Goal: Transaction & Acquisition: Obtain resource

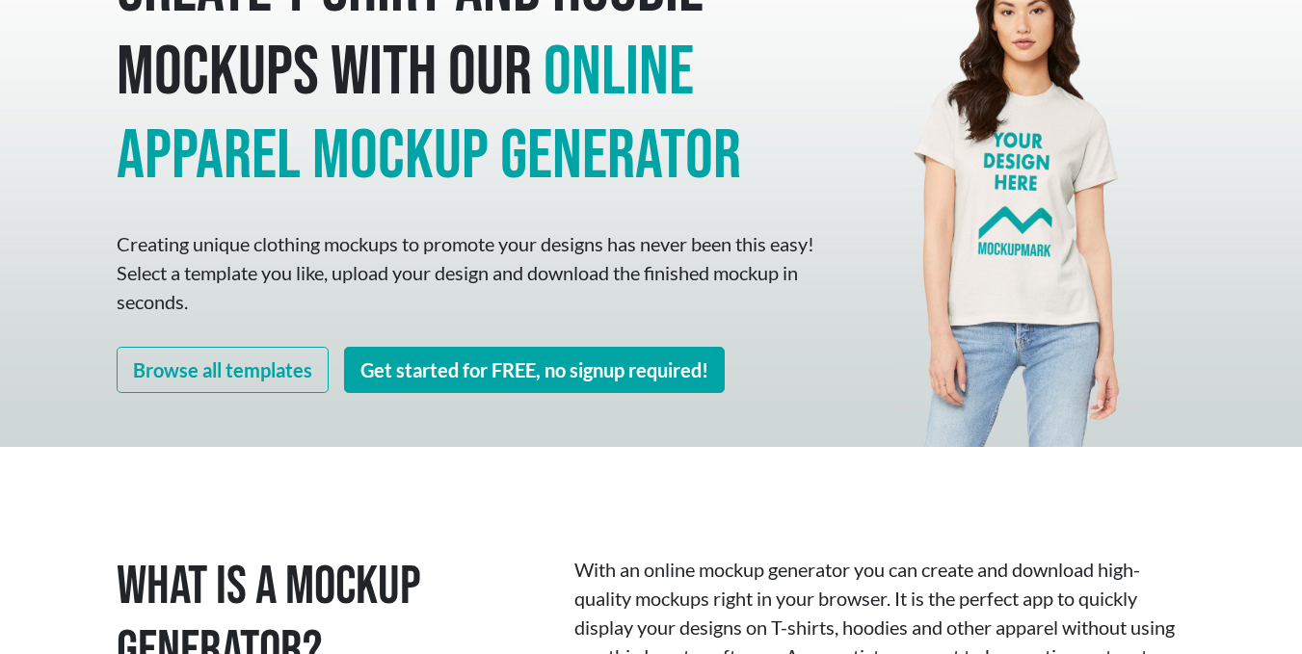
scroll to position [193, 0]
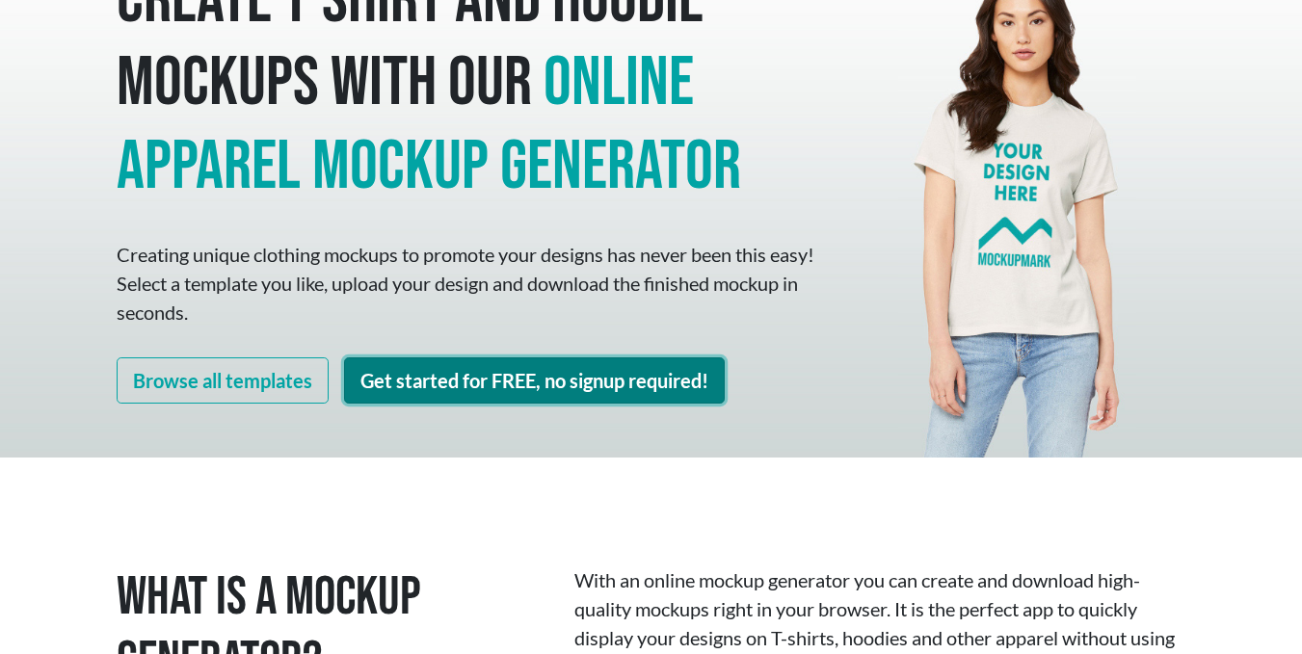
click at [475, 379] on link "Get started for FREE, no signup required!" at bounding box center [534, 381] width 381 height 46
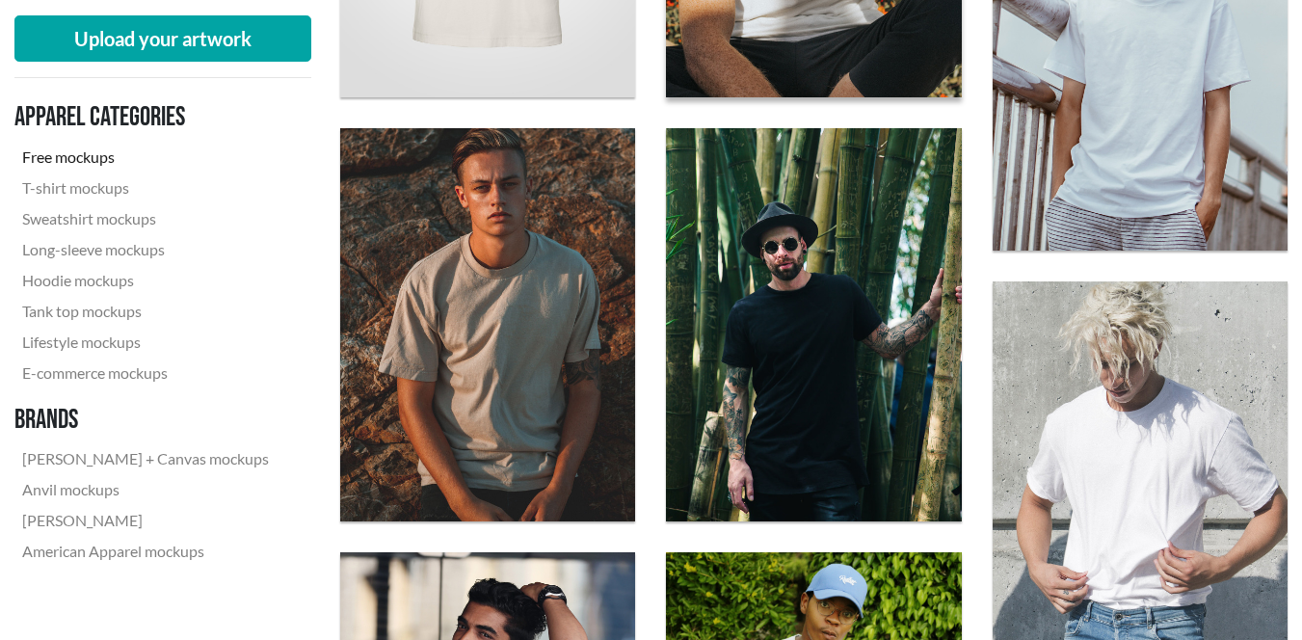
scroll to position [1446, 0]
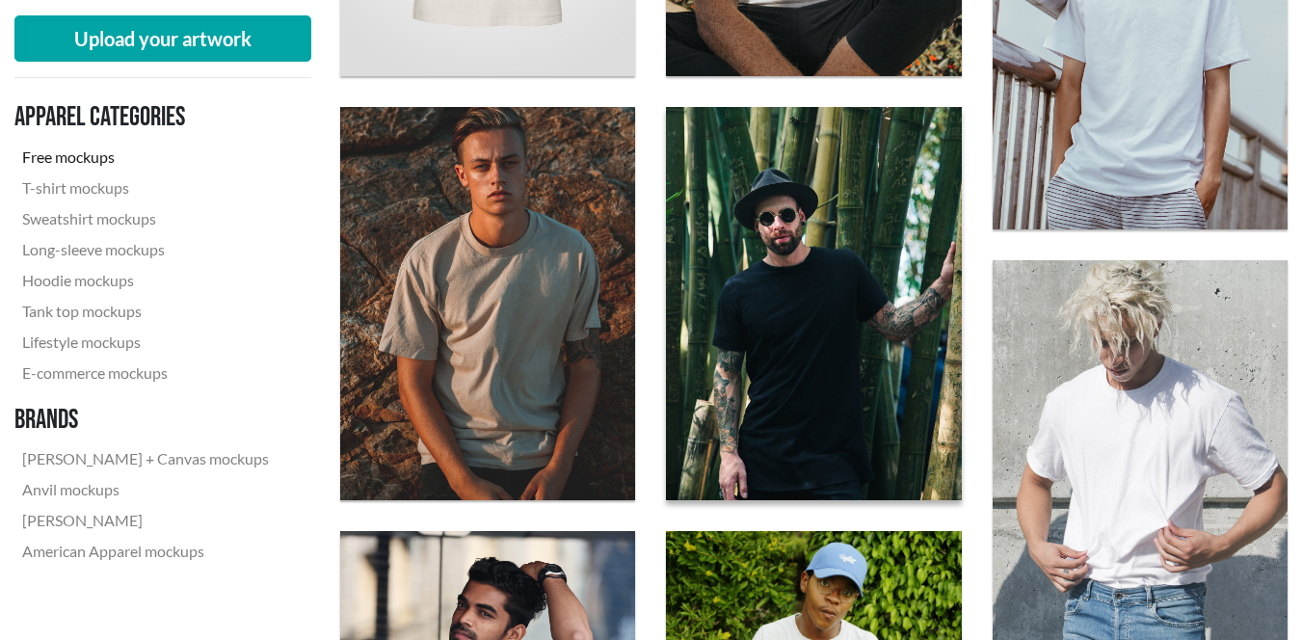
click at [797, 305] on img at bounding box center [814, 303] width 325 height 433
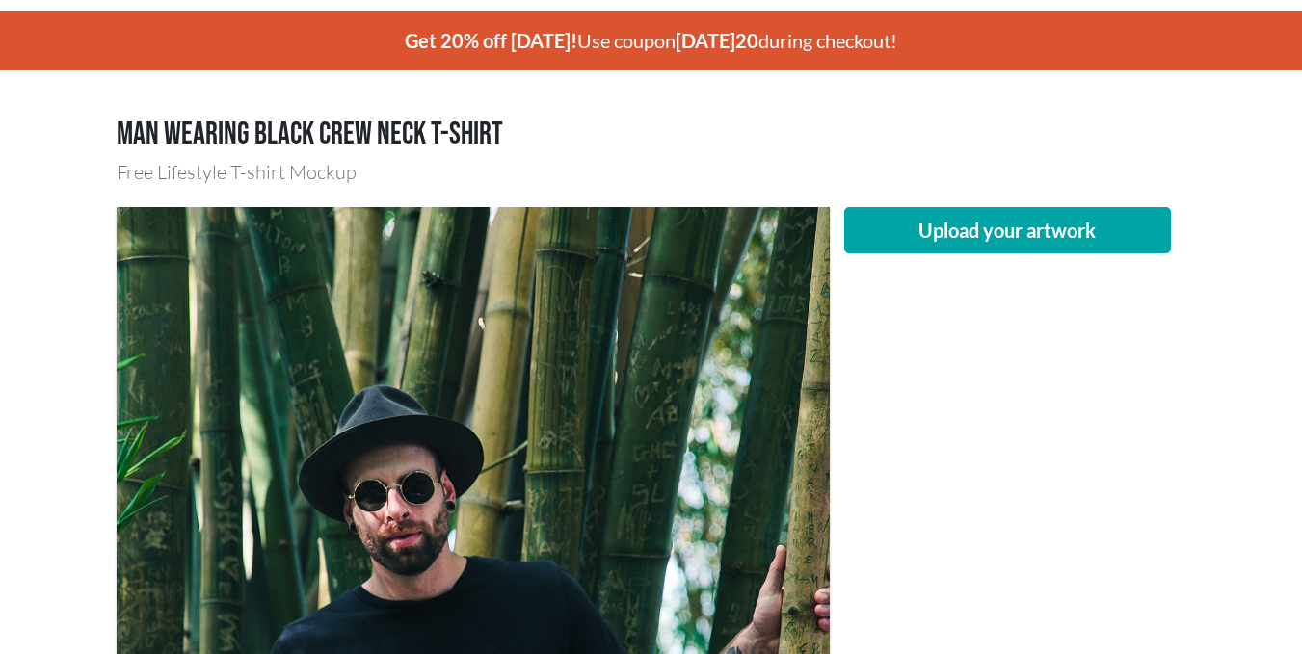
scroll to position [96, 0]
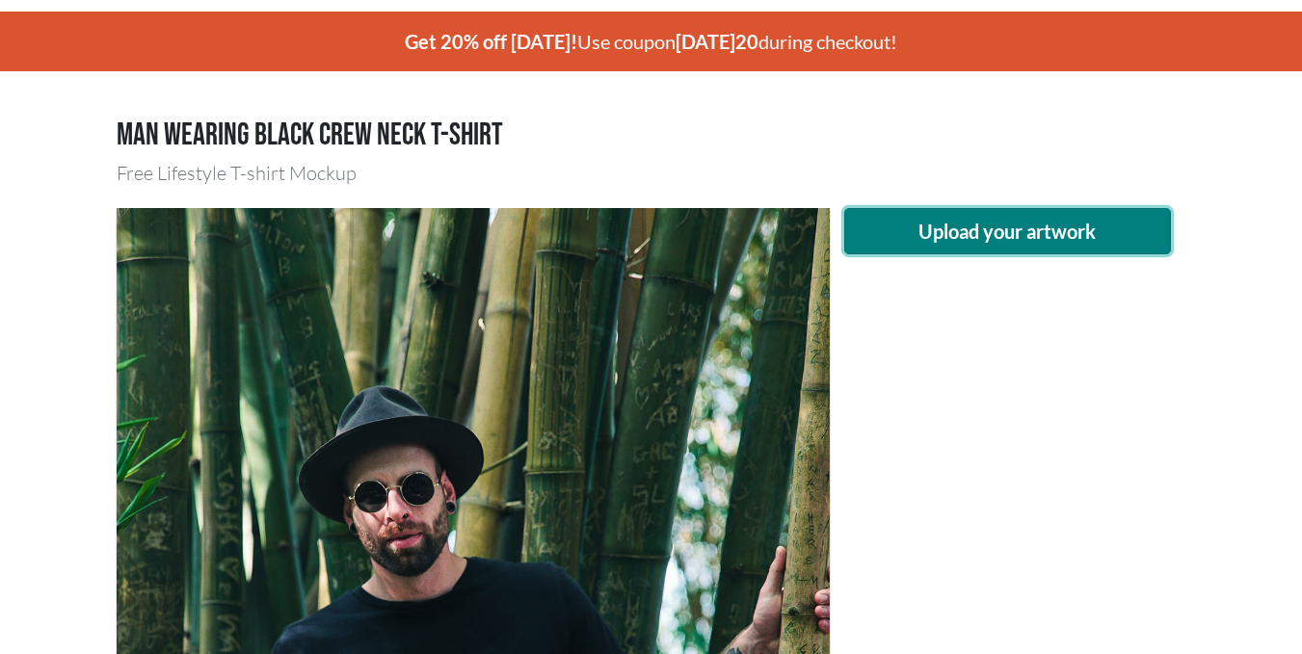
click at [1090, 214] on button "Upload your artwork" at bounding box center [1008, 231] width 328 height 46
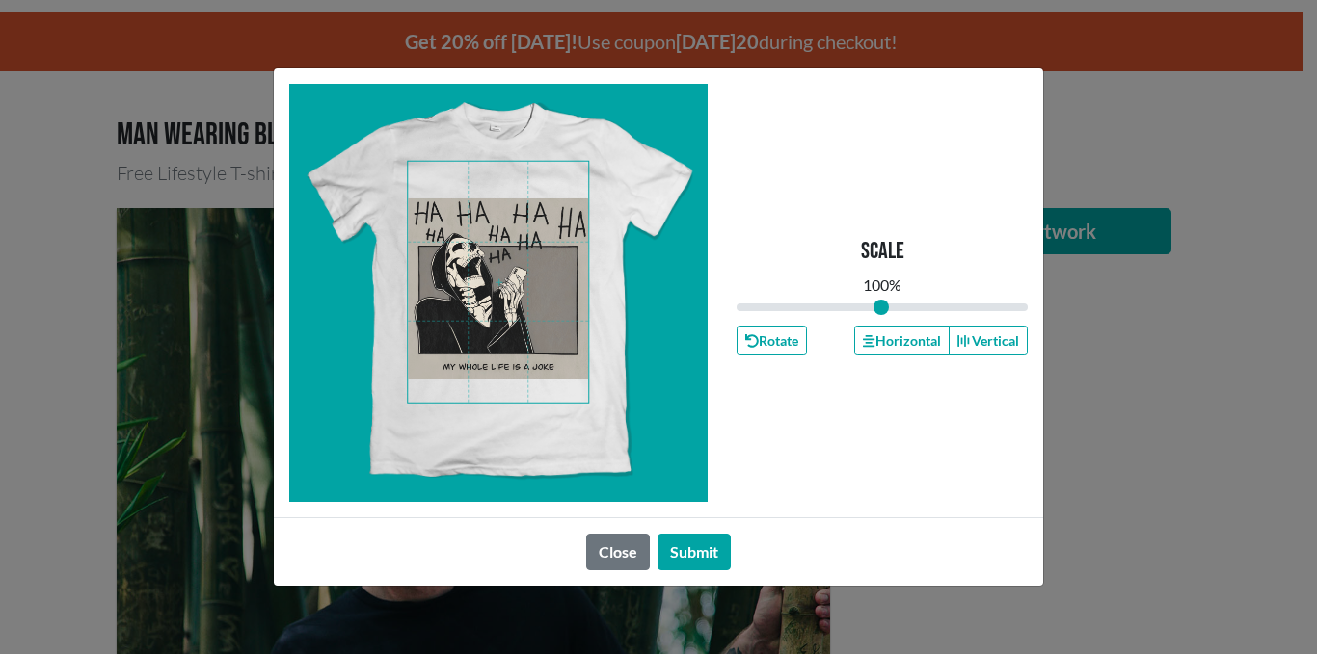
click at [540, 306] on span at bounding box center [498, 282] width 180 height 241
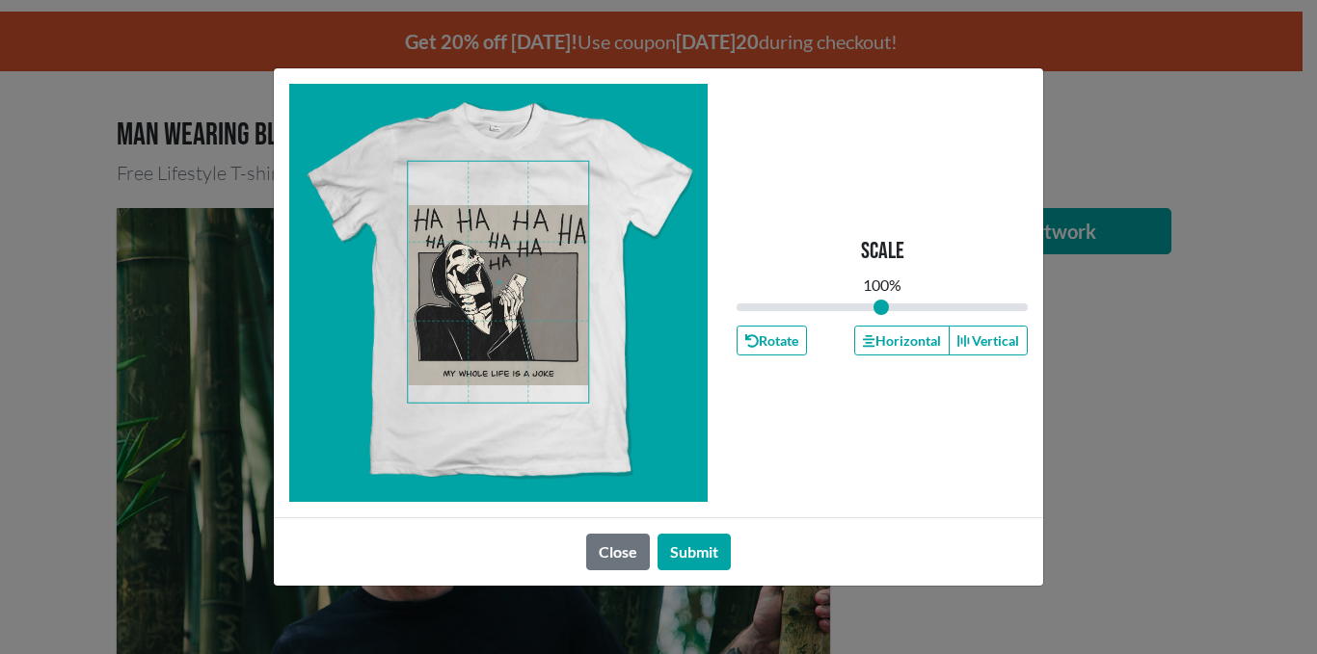
click at [540, 313] on span at bounding box center [498, 282] width 180 height 241
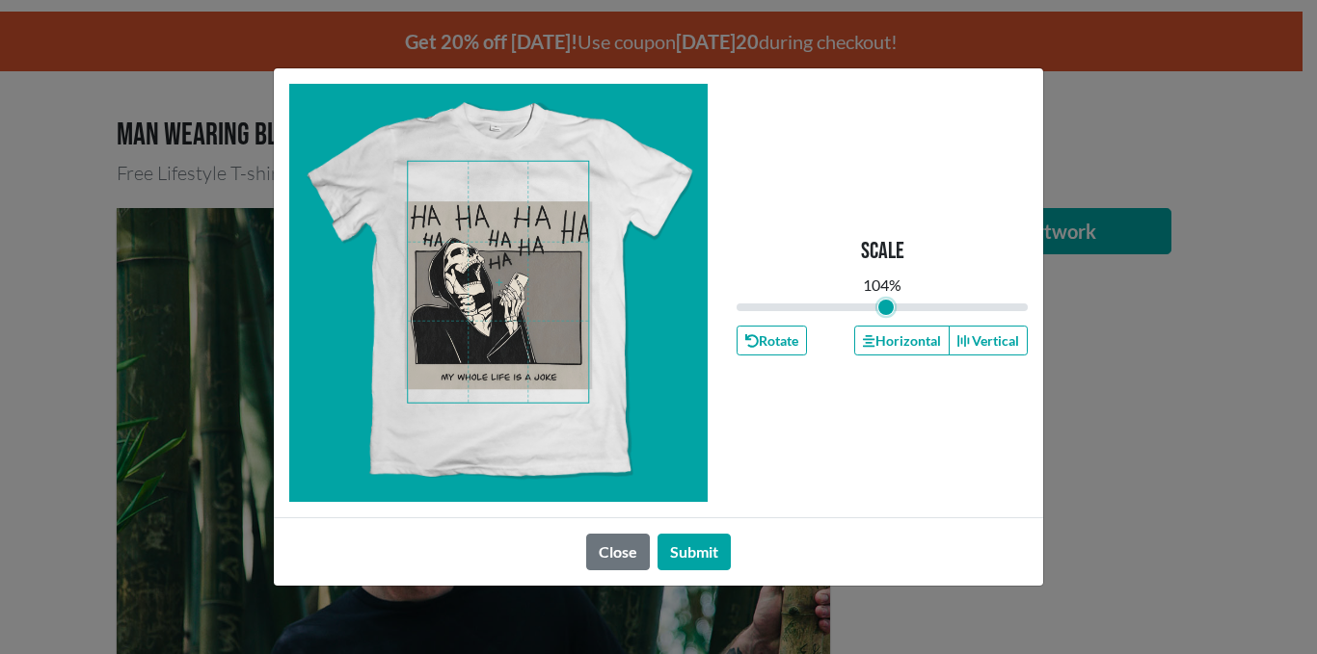
type input "1.03"
click at [886, 307] on input "range" at bounding box center [881, 307] width 291 height 21
click at [669, 535] on button "Submit" at bounding box center [693, 552] width 73 height 37
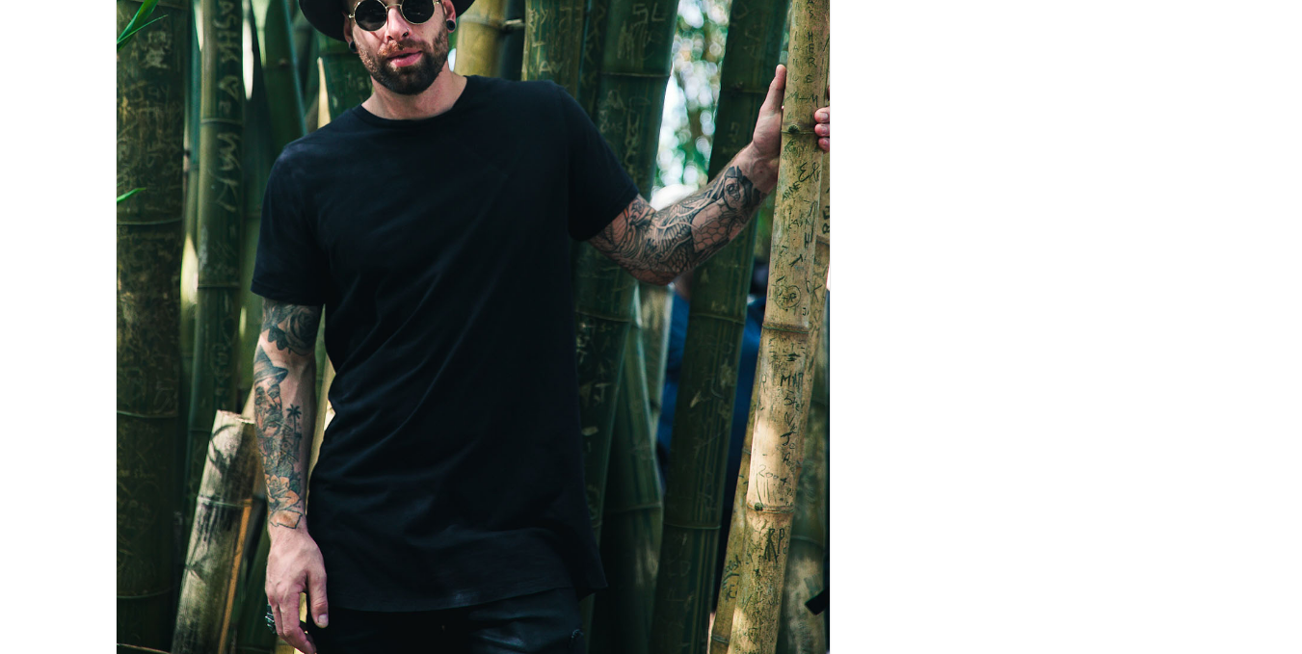
scroll to position [482, 0]
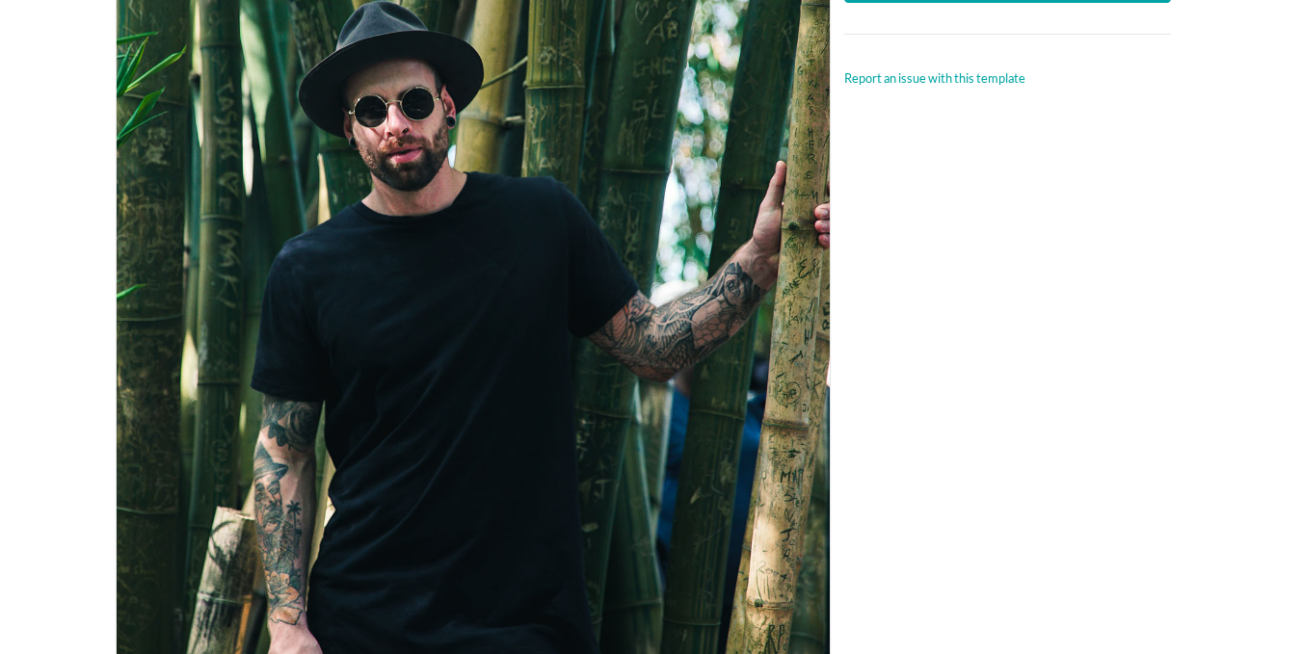
click at [469, 455] on div at bounding box center [473, 298] width 713 height 951
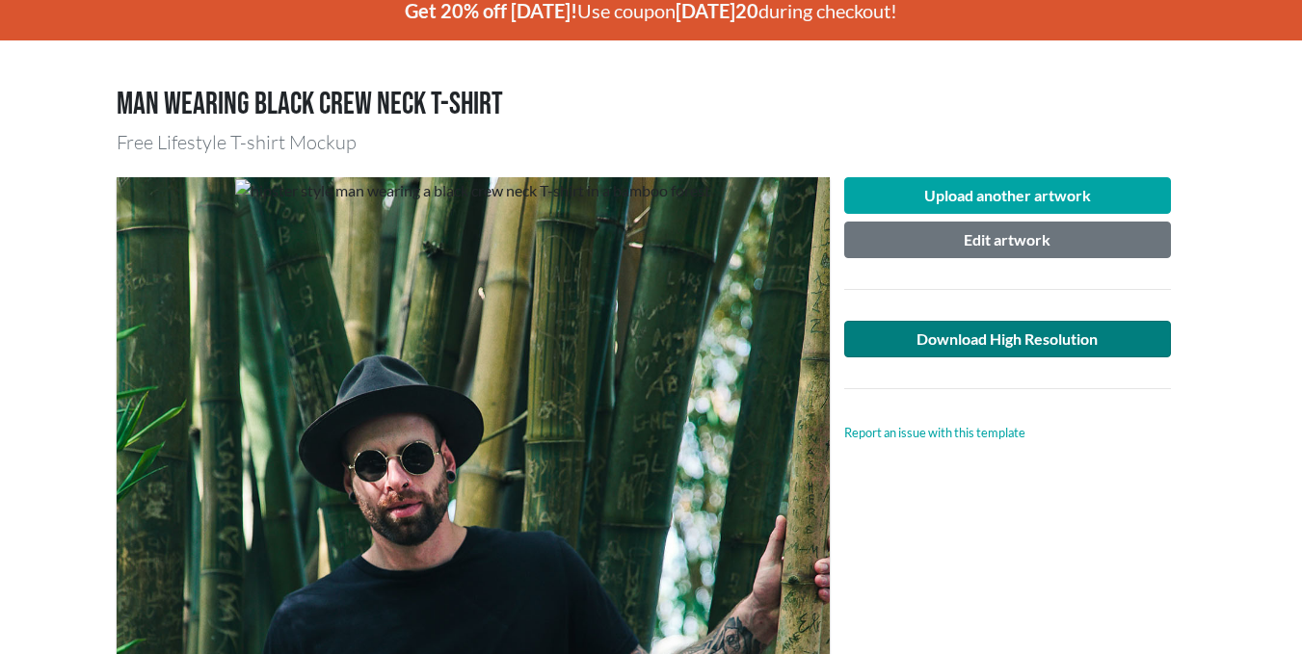
scroll to position [96, 0]
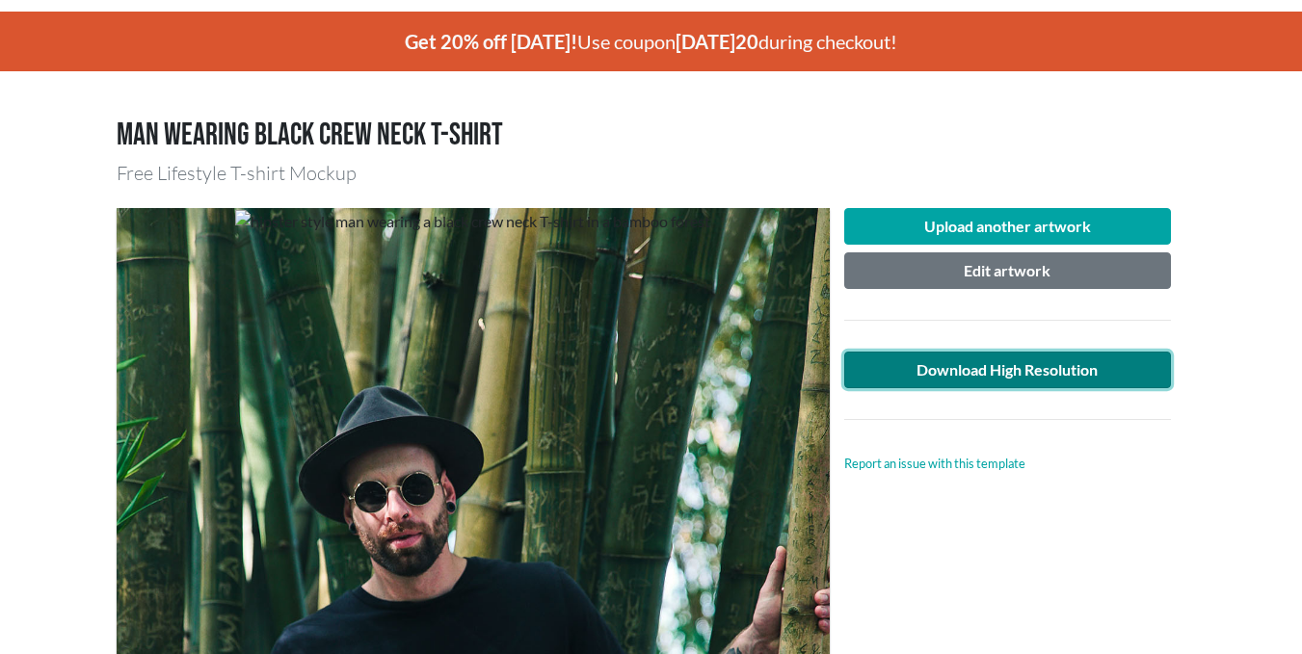
click at [1020, 364] on link "Download High Resolution" at bounding box center [1008, 370] width 328 height 37
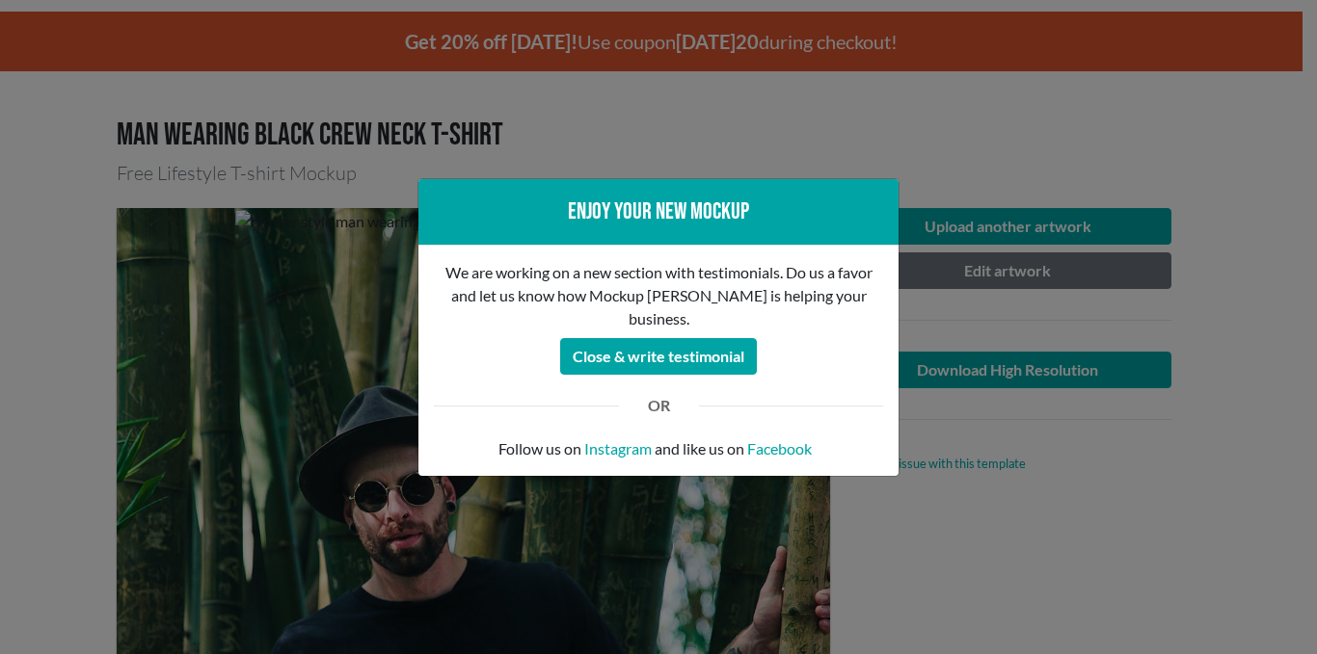
click at [884, 49] on div "Enjoy your new mockup We are working on a new section with testimonials. Do us …" at bounding box center [658, 327] width 1317 height 654
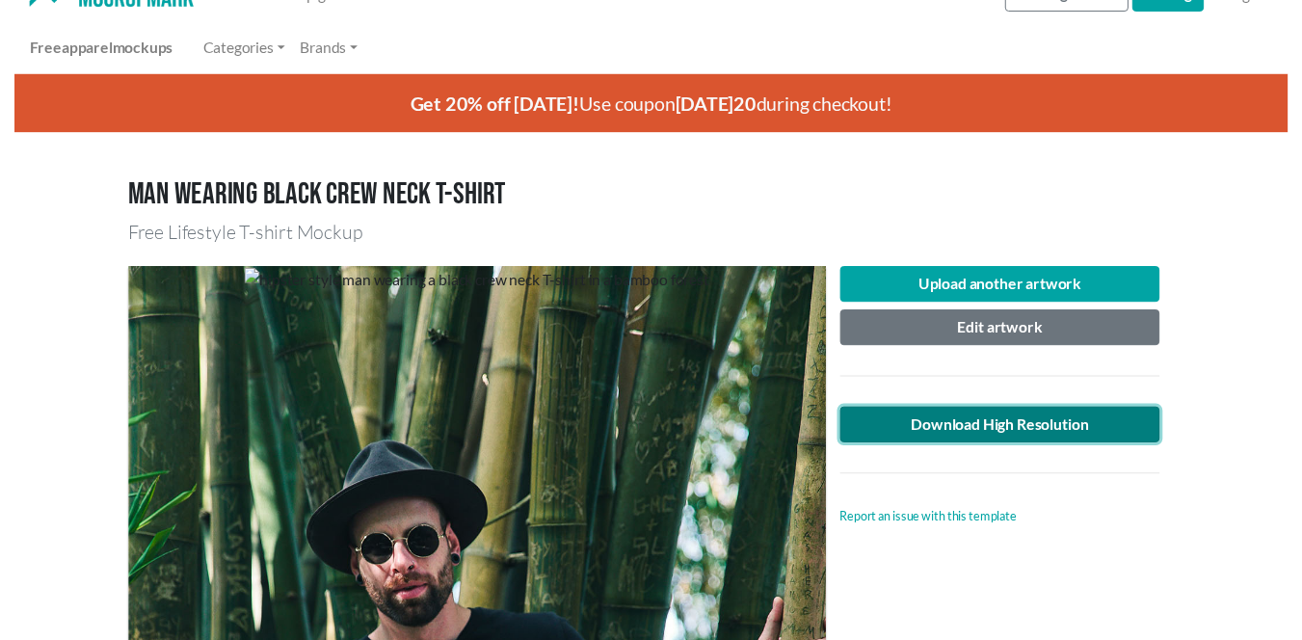
scroll to position [0, 0]
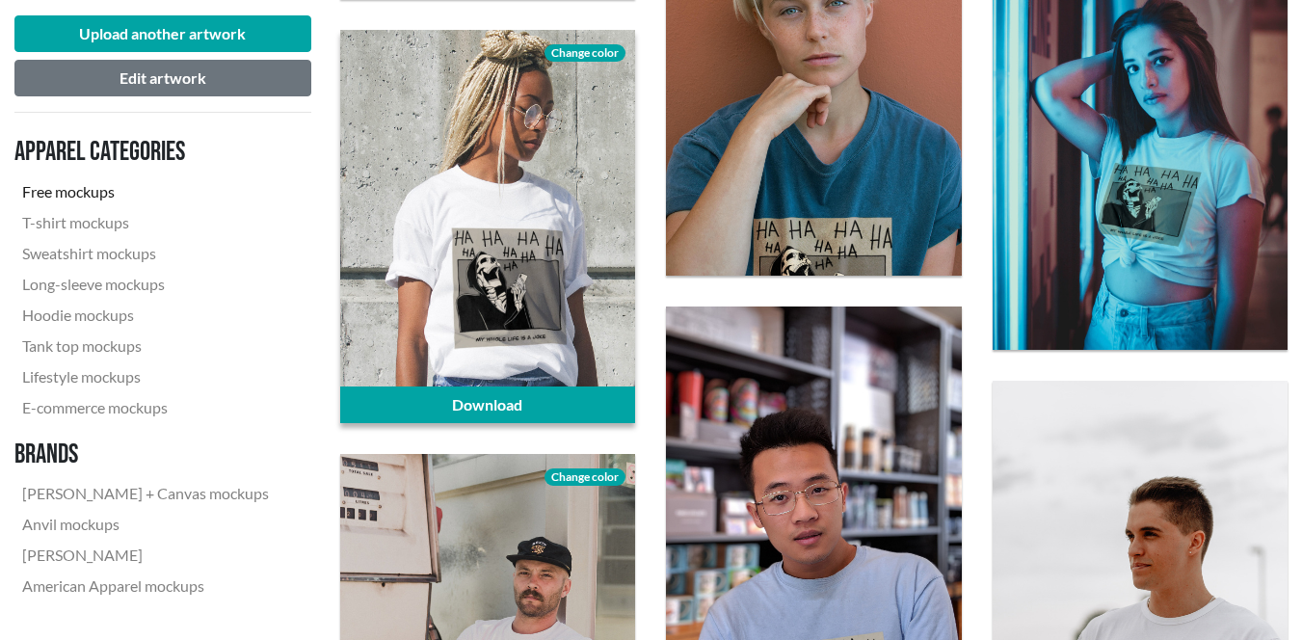
scroll to position [1831, 0]
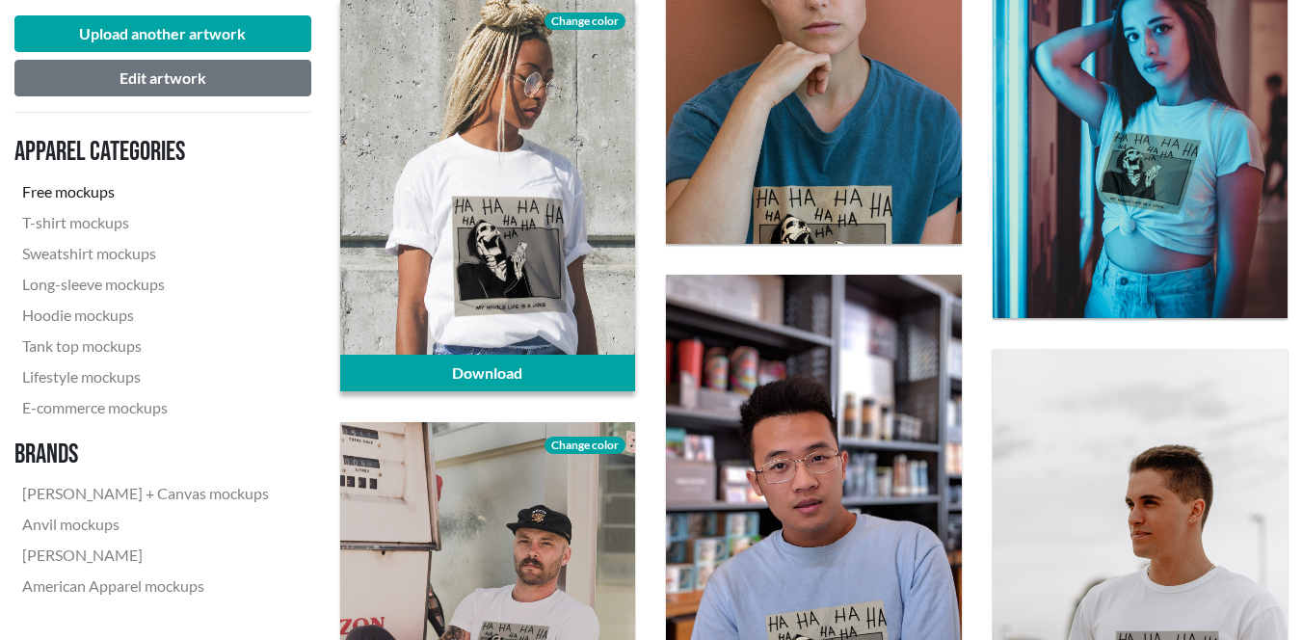
click at [553, 260] on div at bounding box center [487, 195] width 295 height 394
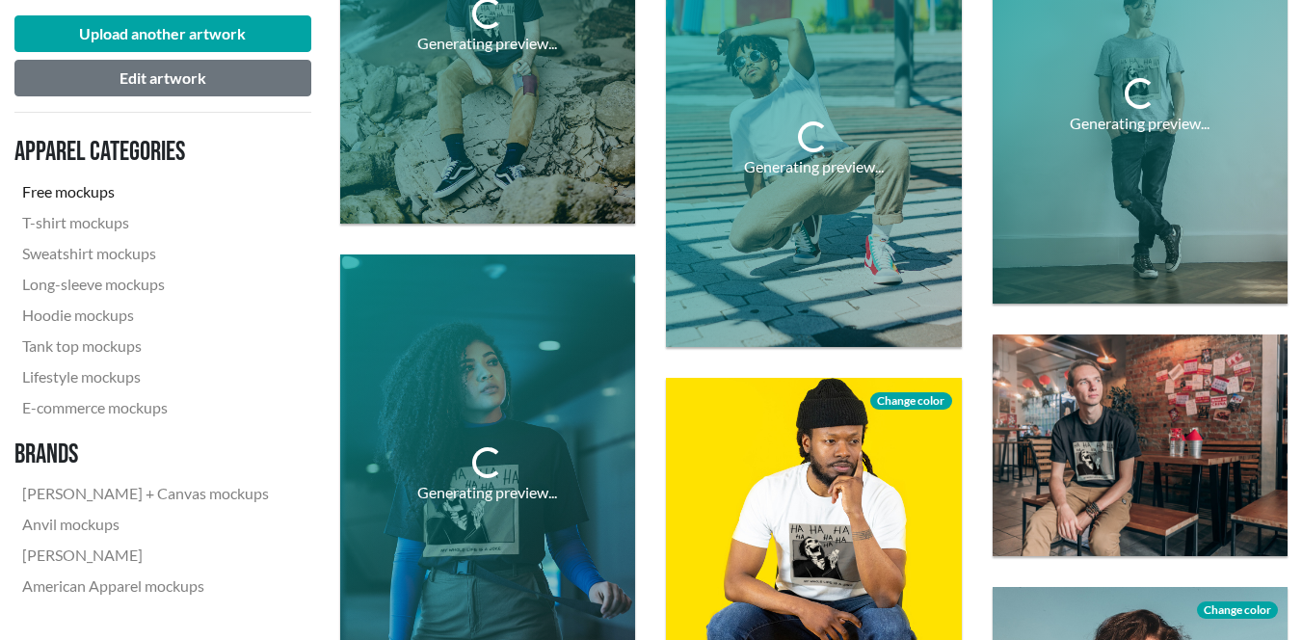
scroll to position [2313, 0]
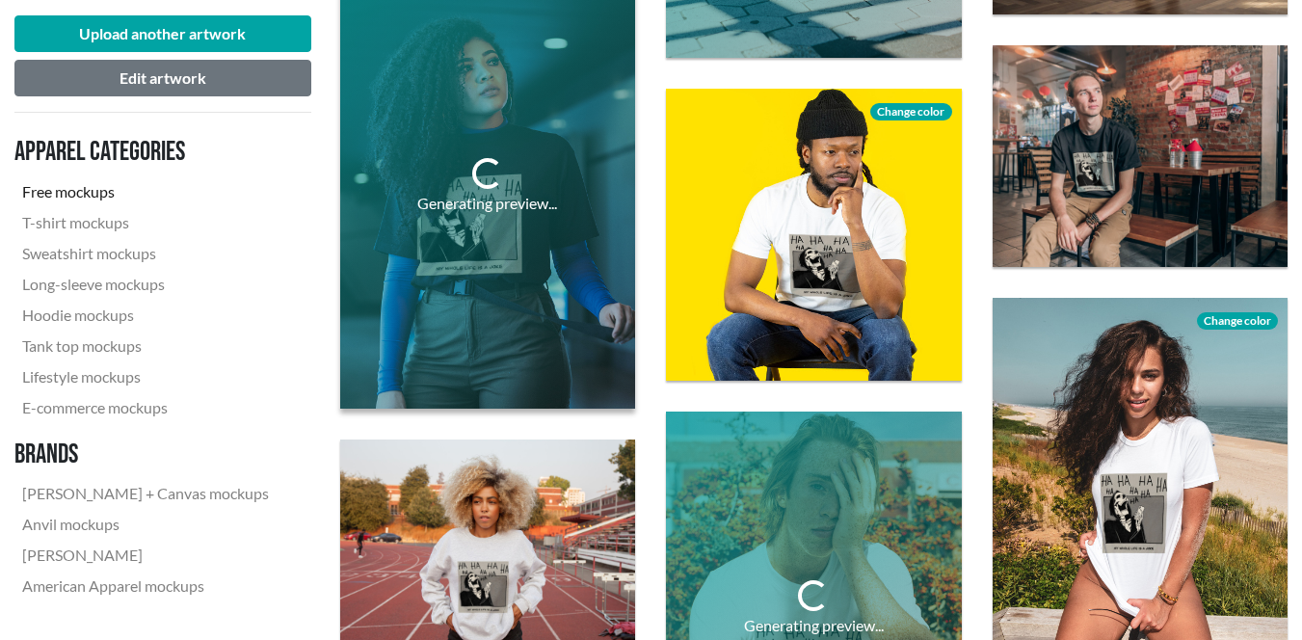
click at [456, 319] on div "Generating preview..." at bounding box center [487, 186] width 295 height 443
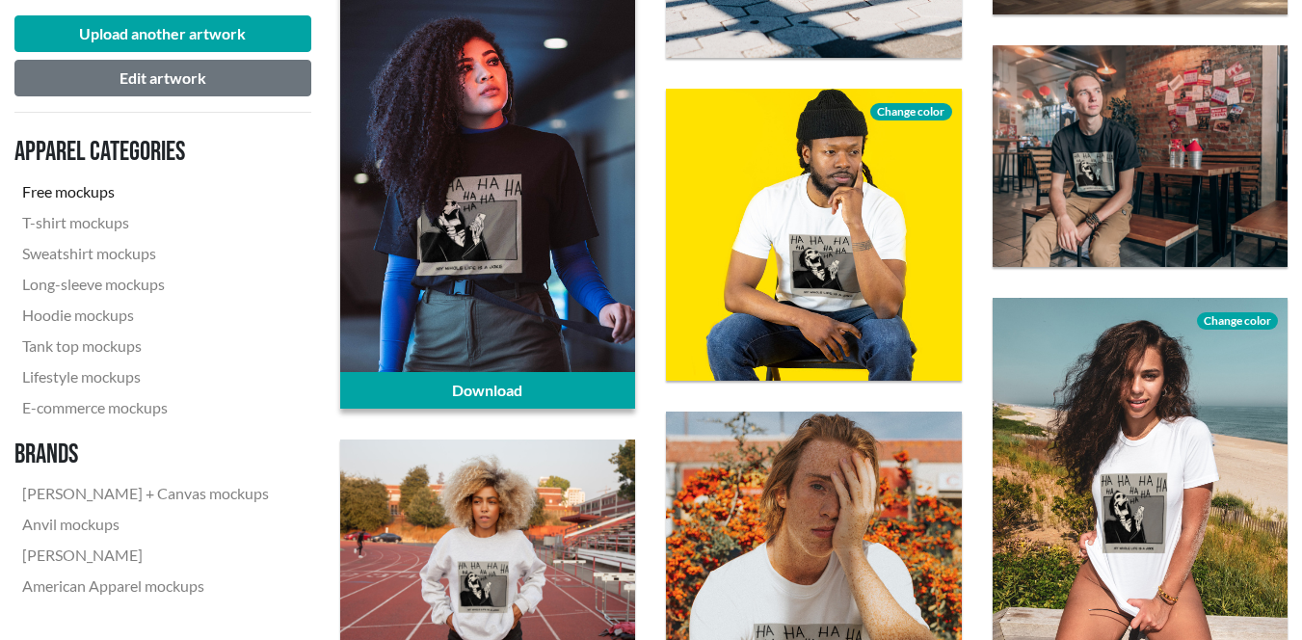
click at [410, 237] on div at bounding box center [487, 186] width 295 height 443
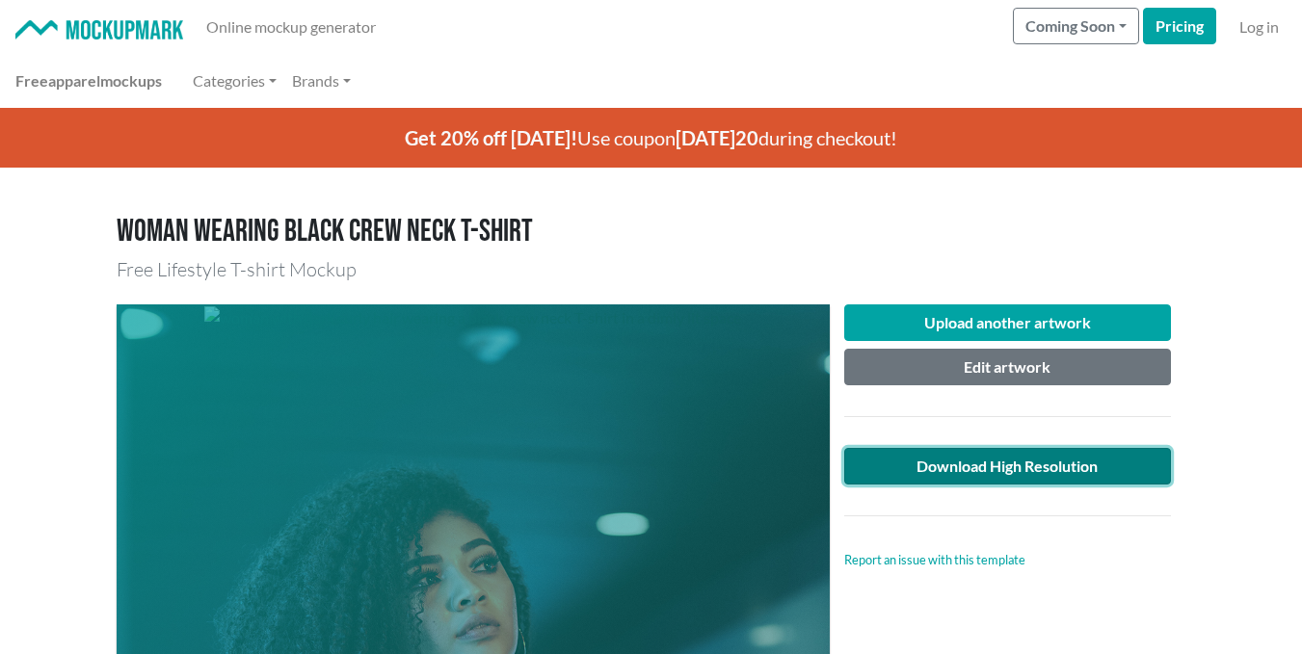
click at [1016, 470] on link "Download High Resolution" at bounding box center [1008, 466] width 328 height 37
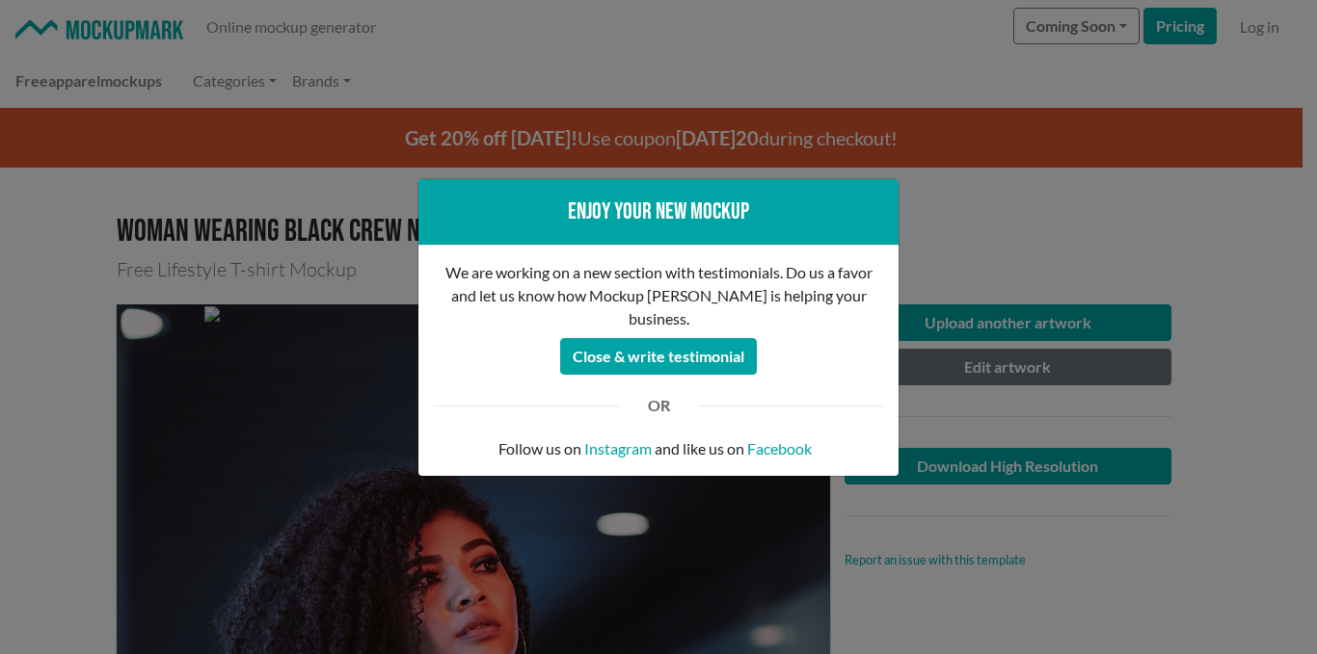
click at [1024, 223] on div "Enjoy your new mockup We are working on a new section with testimonials. Do us …" at bounding box center [658, 327] width 1317 height 654
